Goal: Communication & Community: Participate in discussion

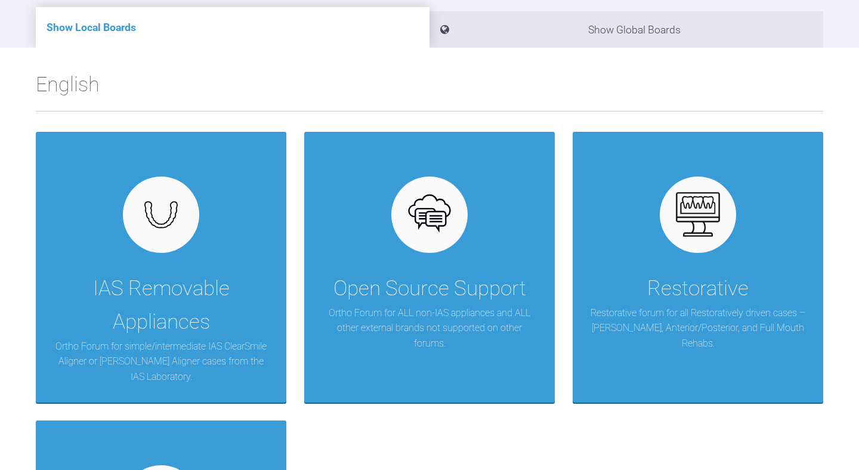
scroll to position [169, 0]
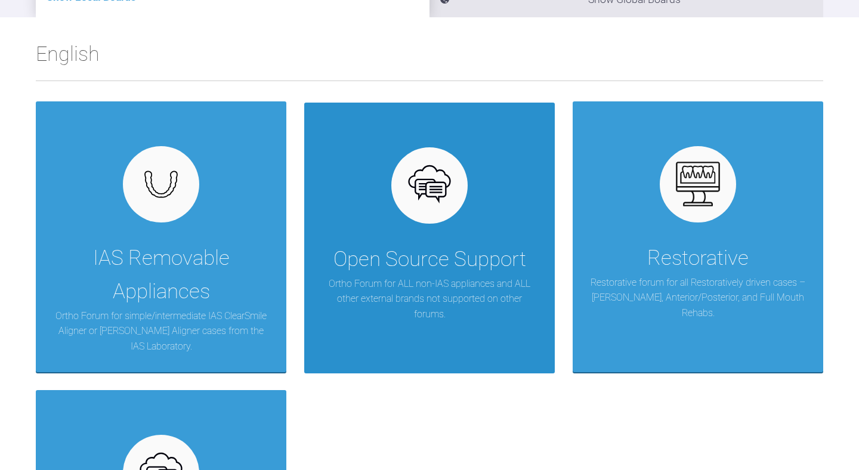
click at [435, 236] on div "Open Source Support Ortho Forum for ALL non-IAS appliances and ALL other extern…" at bounding box center [429, 238] width 250 height 271
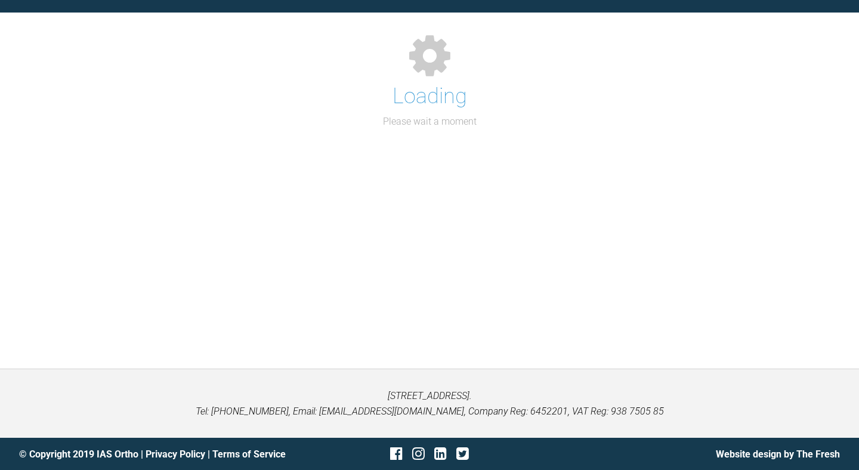
scroll to position [169, 0]
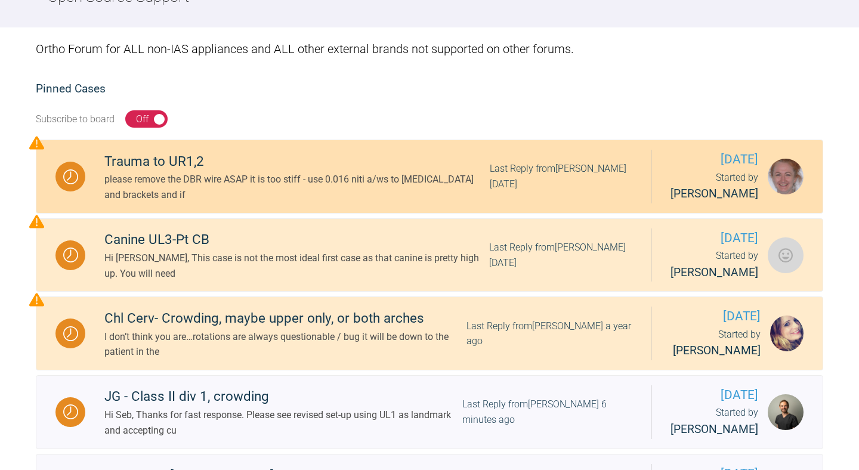
click at [281, 197] on div "please remove the DBR wire ASAP it is too stiff - use 0.016 niti a/ws to splint…" at bounding box center [296, 187] width 385 height 30
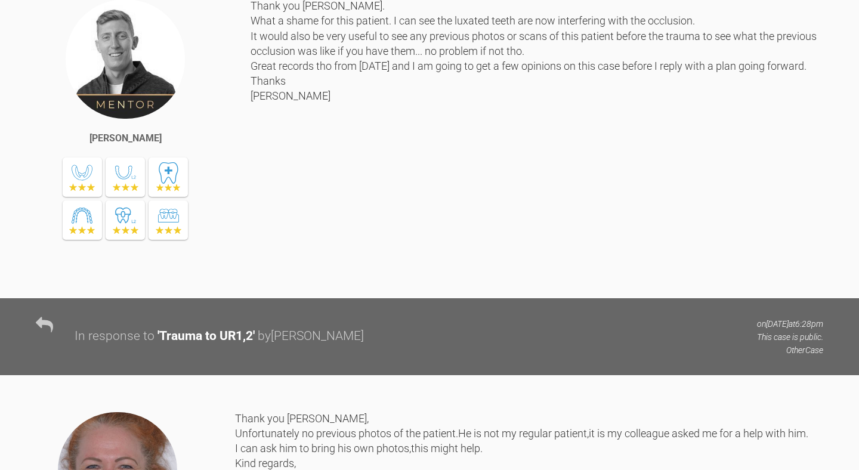
scroll to position [732, 0]
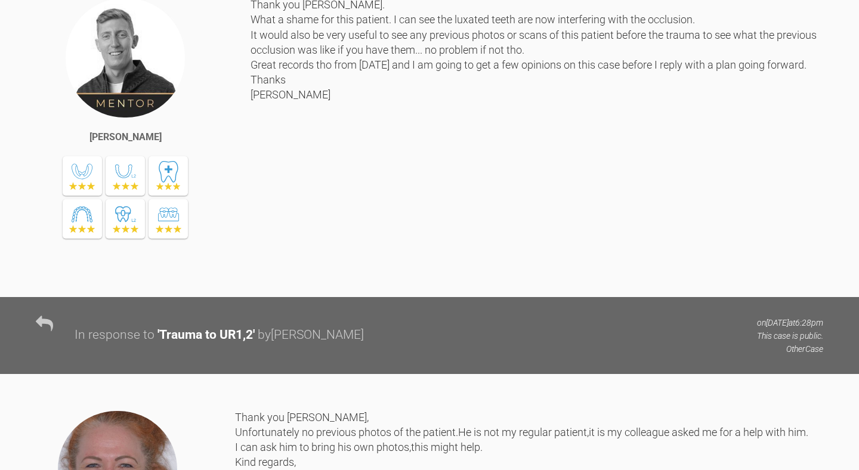
click at [394, 235] on div "Thank you Tatjana. What a shame for this patient. I can see the luxated teeth a…" at bounding box center [536, 137] width 573 height 281
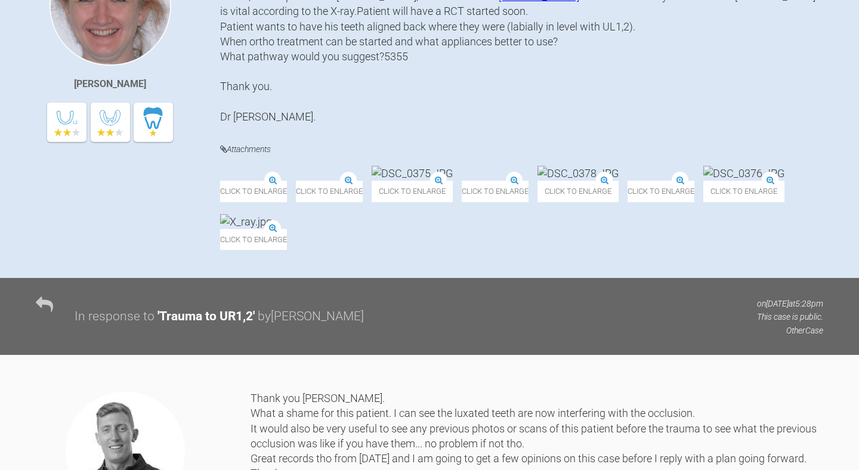
scroll to position [338, 0]
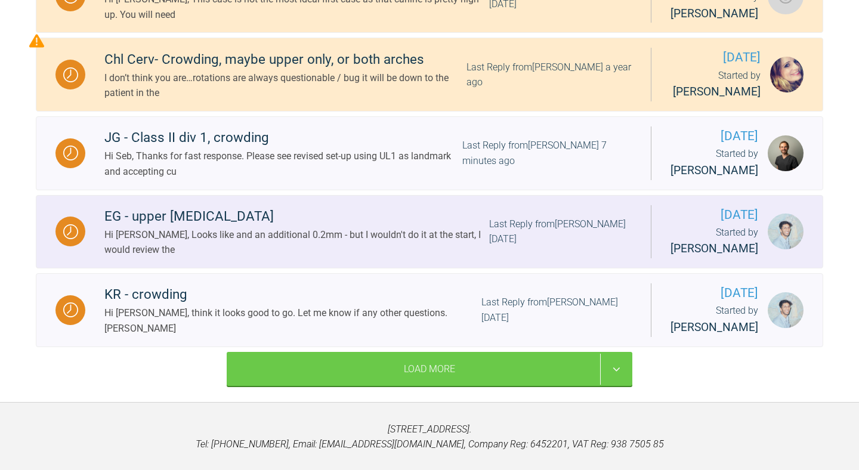
scroll to position [477, 0]
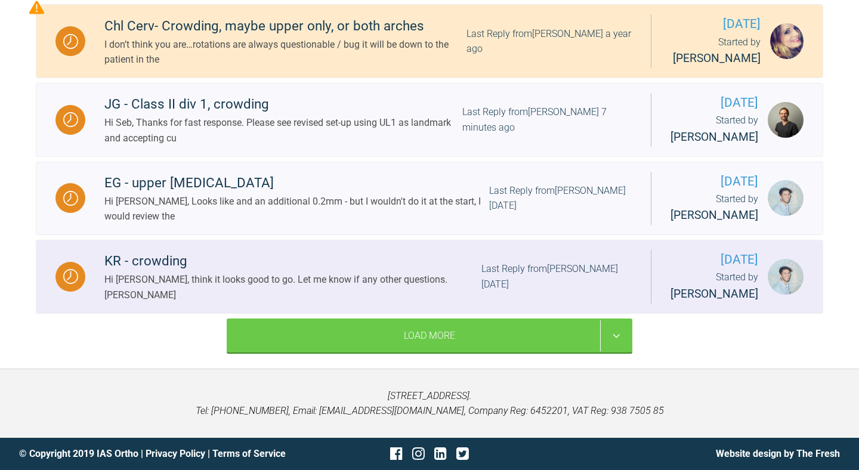
click at [320, 247] on link "KR - crowding Hi Sai, think it looks good to go. Let me know if any other quest…" at bounding box center [429, 277] width 787 height 74
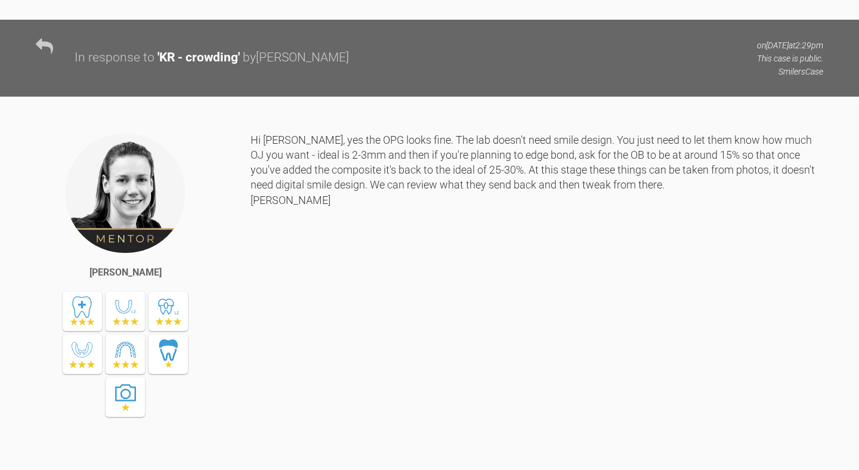
scroll to position [1809, 0]
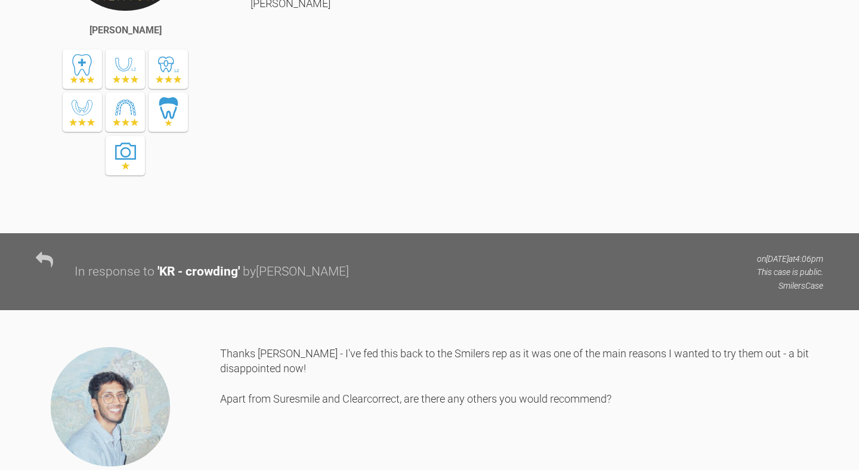
scroll to position [4121, 0]
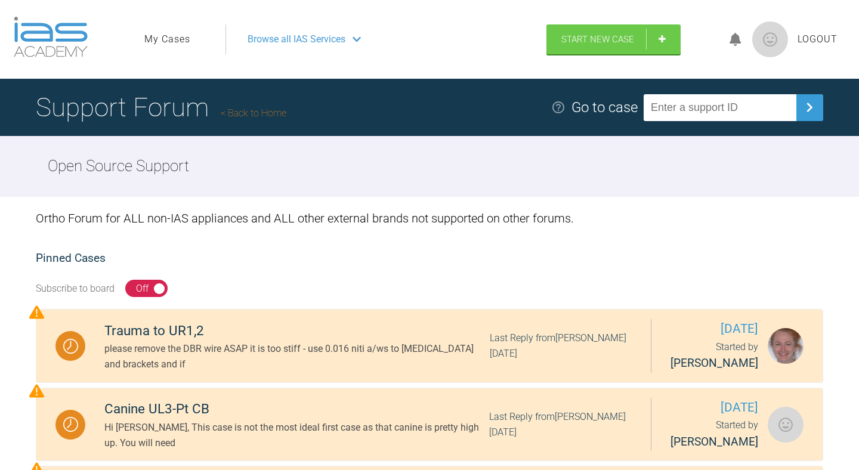
click at [700, 113] on input "text" at bounding box center [719, 107] width 153 height 27
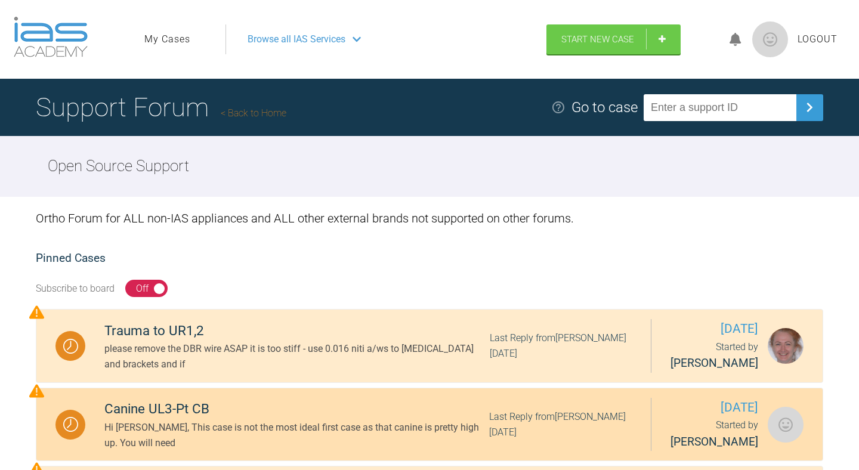
scroll to position [477, 0]
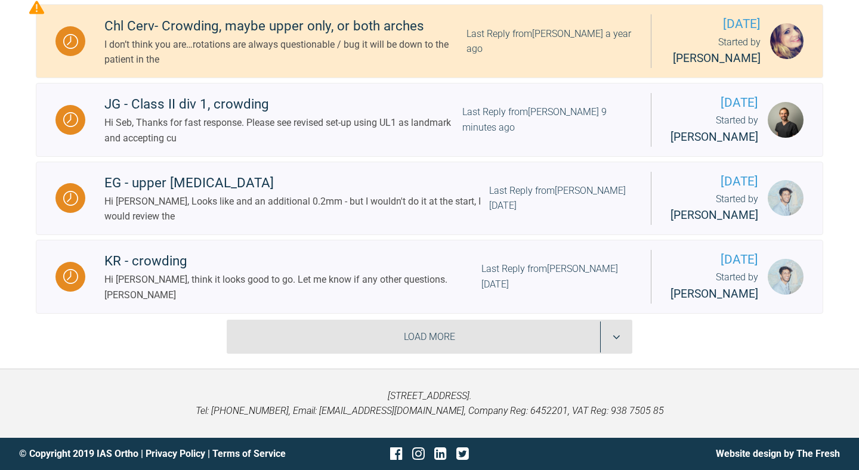
click at [404, 327] on div "Load More" at bounding box center [430, 337] width 406 height 35
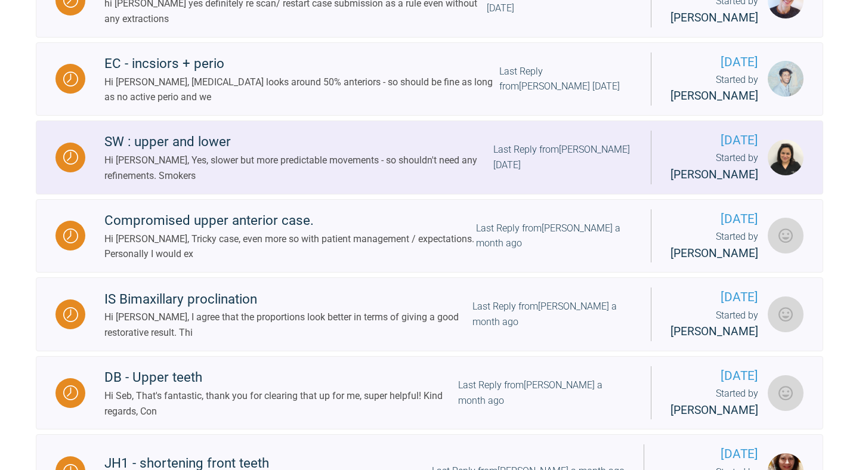
scroll to position [986, 0]
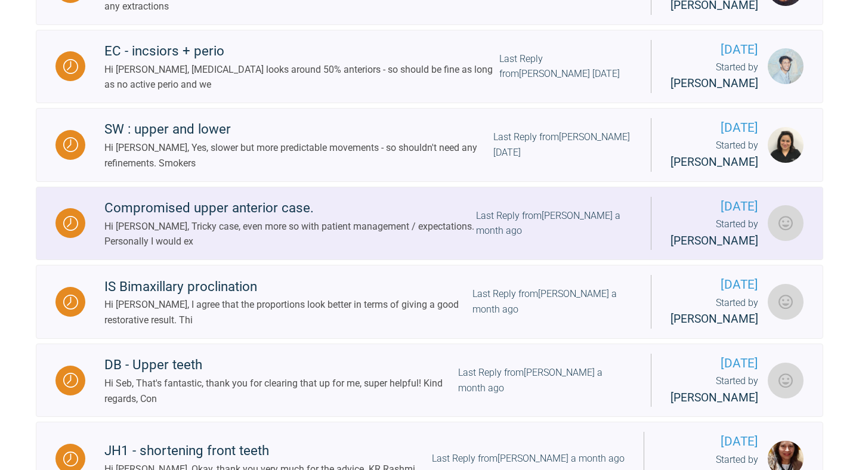
click at [395, 261] on link "Compromised upper anterior case. Hi Sarah, Tricky case, even more so with patie…" at bounding box center [429, 224] width 787 height 74
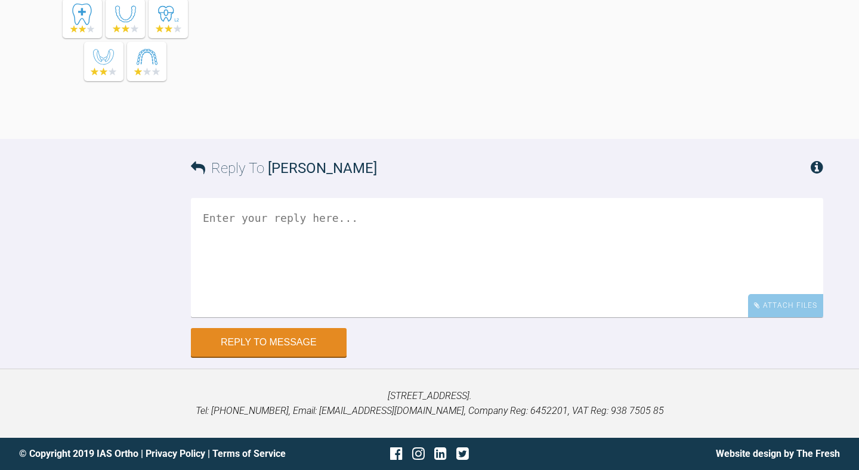
scroll to position [1191, 0]
